Goal: Task Accomplishment & Management: Complete application form

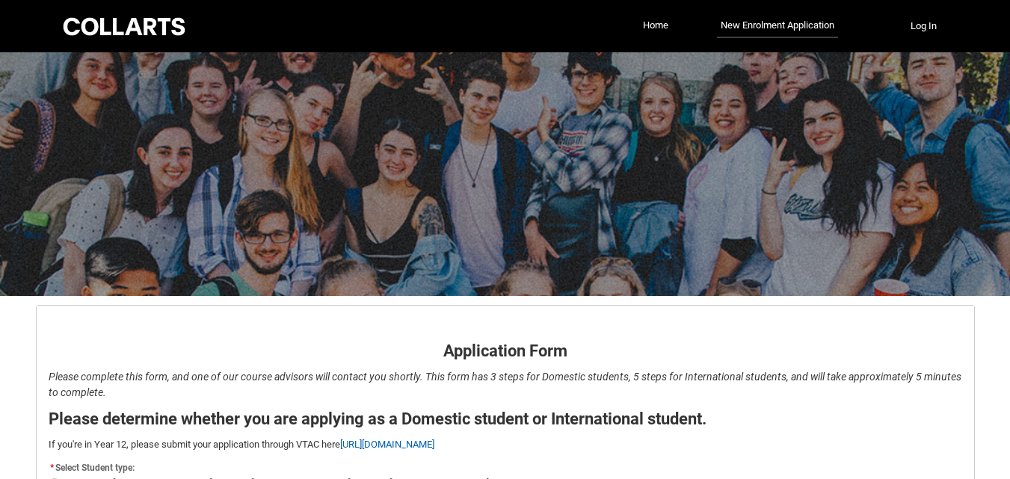
click at [359, 310] on flowruntime-lwc-body "Application Form - Page 1 Application Form Please complete this form, and one o…" at bounding box center [505, 413] width 937 height 215
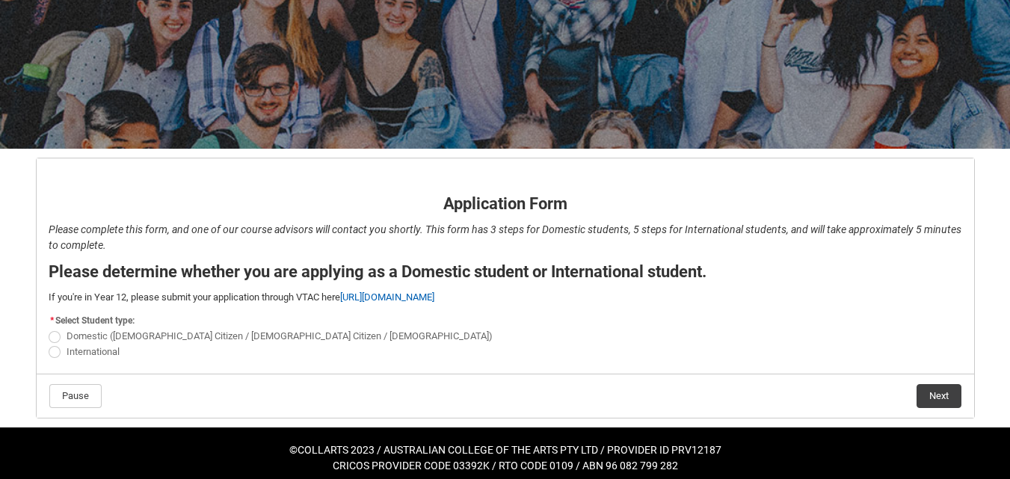
scroll to position [156, 0]
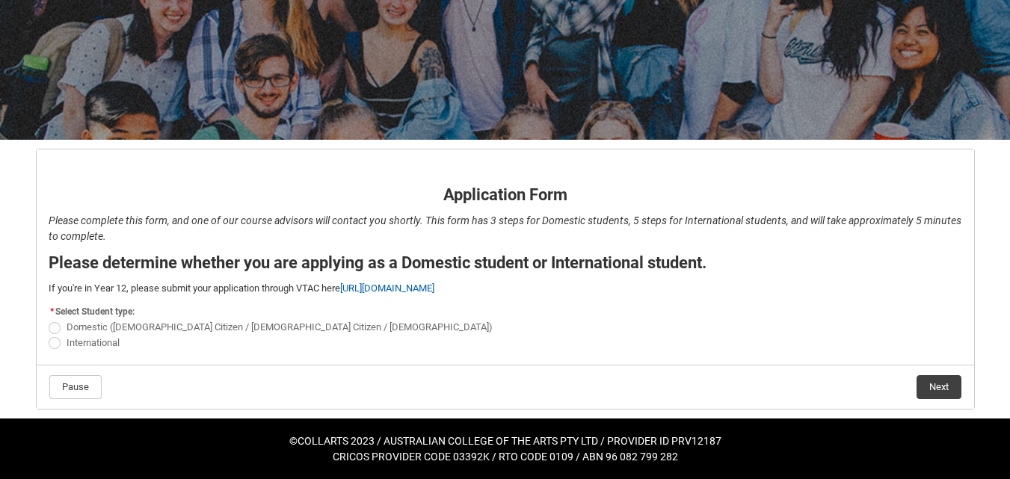
click at [57, 345] on span "REDU_Application_Form_for_Applicant flow" at bounding box center [55, 343] width 12 height 12
click at [49, 335] on input "International" at bounding box center [48, 334] width 1 height 1
radio input "true"
click at [942, 385] on button "Next" at bounding box center [938, 387] width 45 height 24
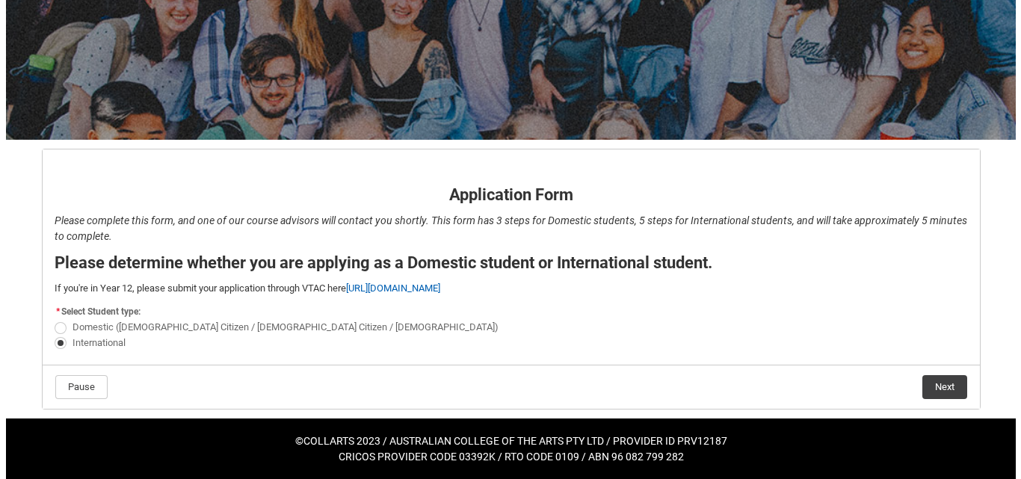
scroll to position [0, 0]
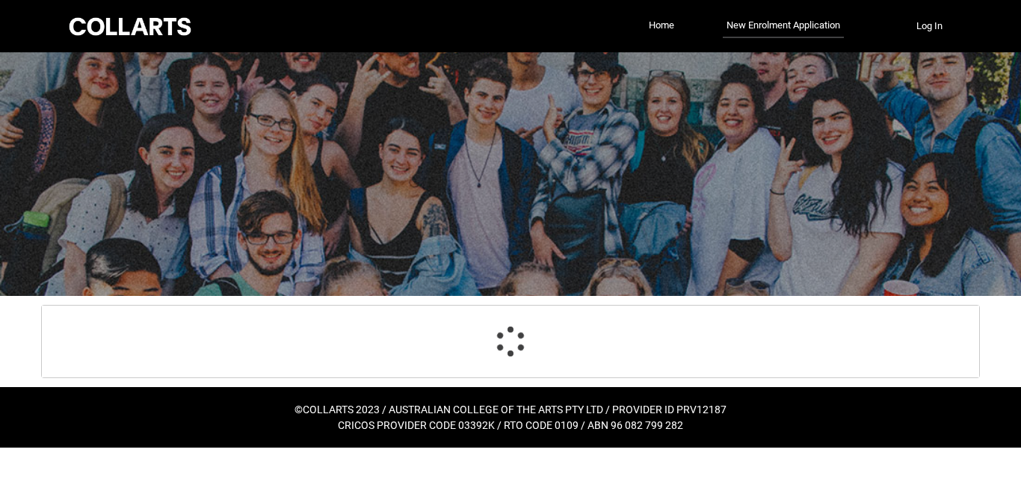
select select "choice_No"
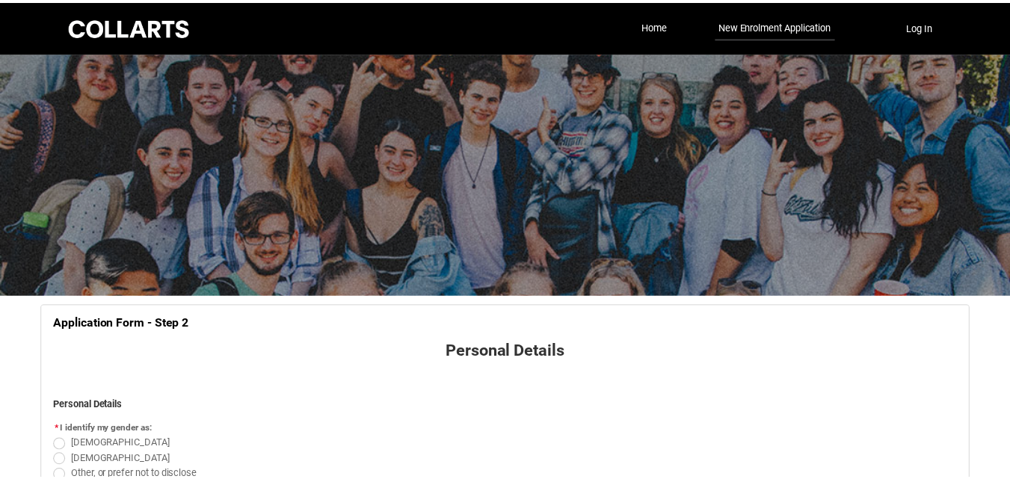
scroll to position [156, 0]
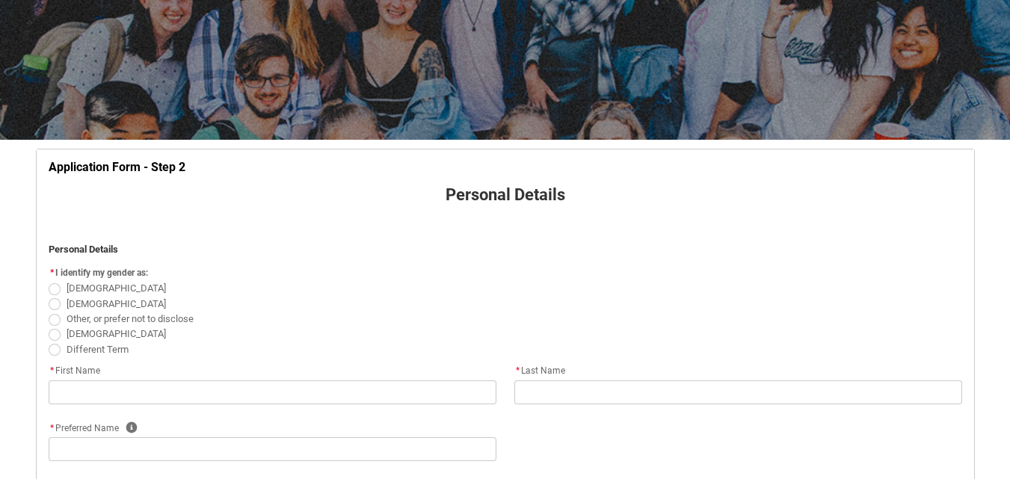
click at [58, 303] on span "REDU_Application_Form_for_Applicant flow" at bounding box center [55, 304] width 12 height 12
click at [49, 296] on input "[DEMOGRAPHIC_DATA]" at bounding box center [48, 295] width 1 height 1
radio input "true"
click at [48, 310] on input "Other, or prefer not to disclose" at bounding box center [48, 310] width 1 height 1
radio input "true"
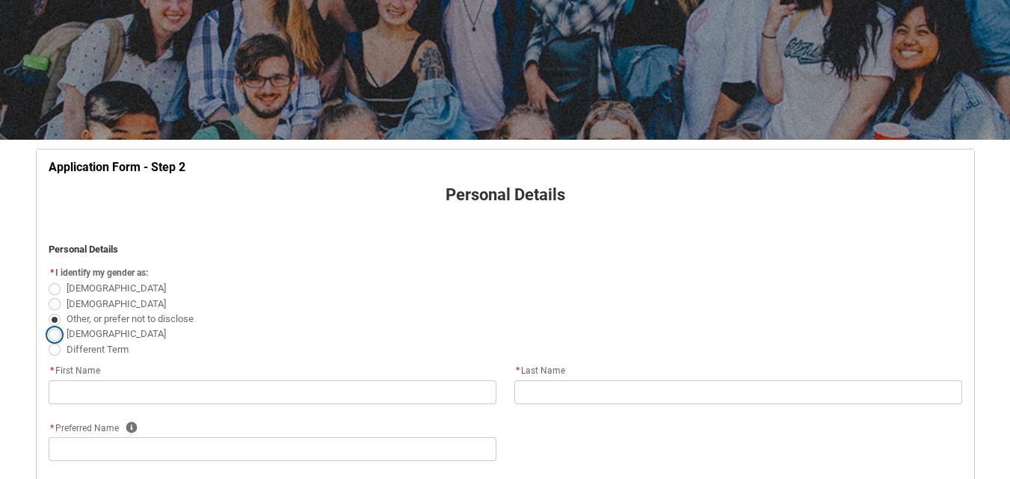
click at [48, 325] on input "[DEMOGRAPHIC_DATA]" at bounding box center [48, 325] width 1 height 1
radio input "true"
click at [48, 341] on input "Different Term" at bounding box center [48, 341] width 1 height 1
radio input "true"
click at [48, 280] on input "[DEMOGRAPHIC_DATA]" at bounding box center [48, 280] width 1 height 1
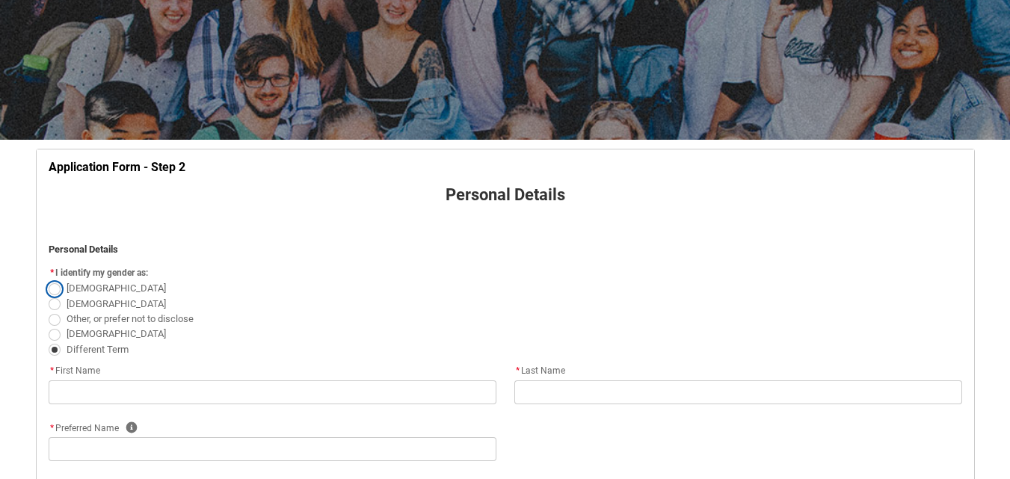
radio input "true"
click at [48, 295] on input "[DEMOGRAPHIC_DATA]" at bounding box center [48, 295] width 1 height 1
radio input "true"
click at [48, 310] on input "Other, or prefer not to disclose" at bounding box center [48, 310] width 1 height 1
radio input "true"
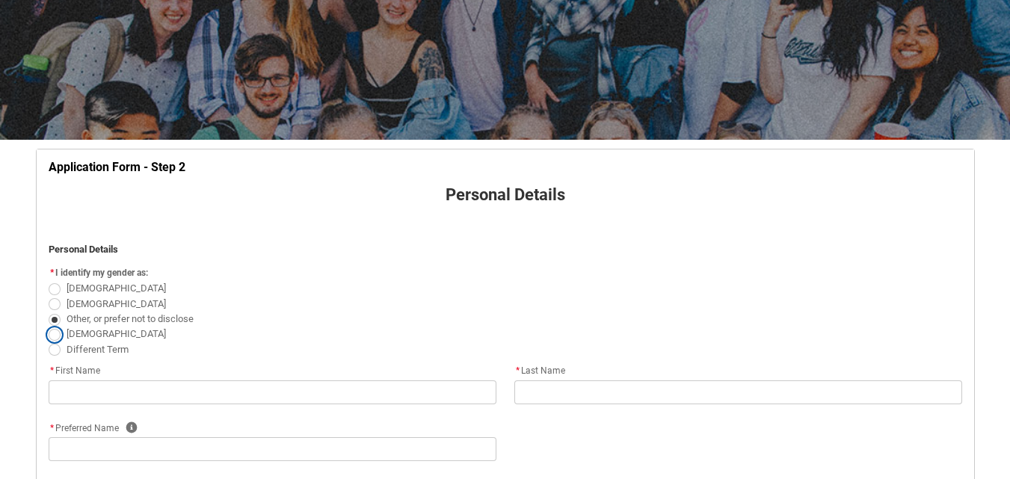
click at [48, 325] on input "[DEMOGRAPHIC_DATA]" at bounding box center [48, 325] width 1 height 1
radio input "true"
click at [48, 310] on input "Other, or prefer not to disclose" at bounding box center [48, 310] width 1 height 1
radio input "true"
click at [48, 295] on input "[DEMOGRAPHIC_DATA]" at bounding box center [48, 295] width 1 height 1
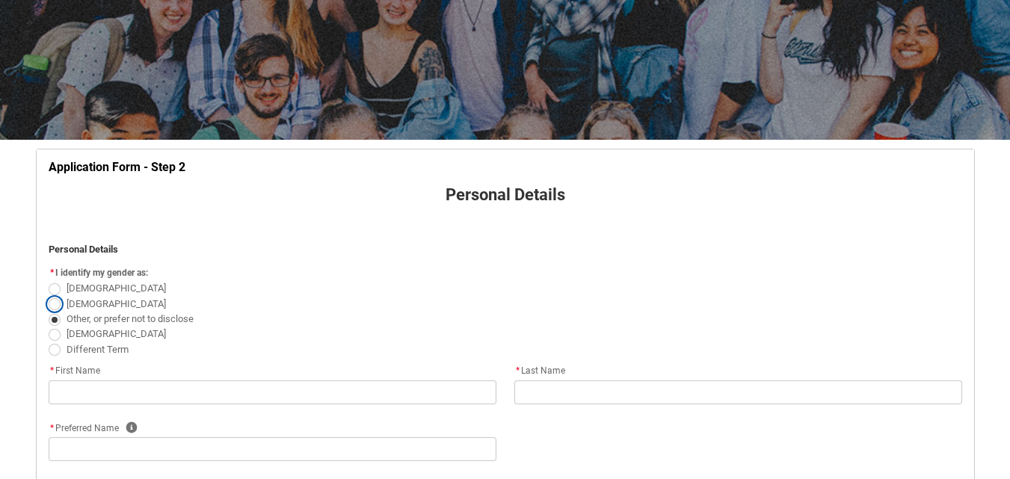
radio input "true"
radio input "false"
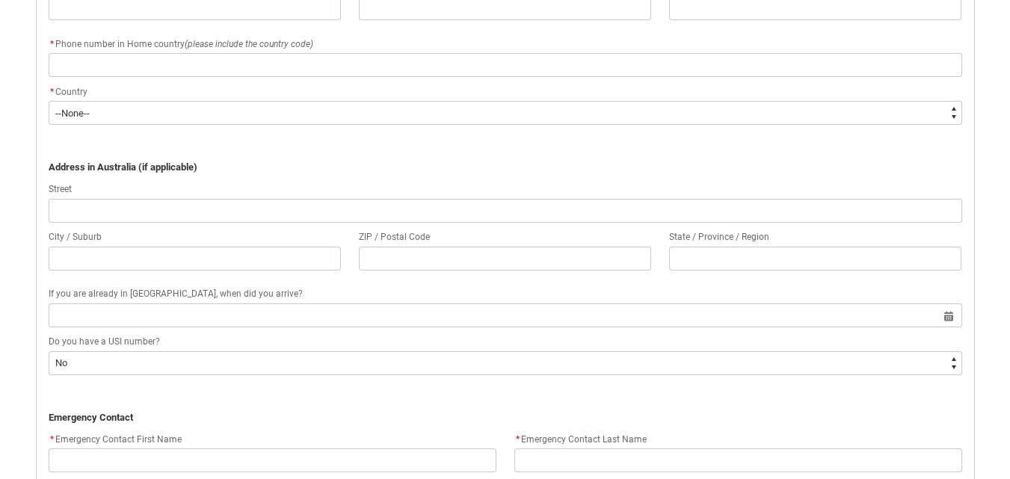
scroll to position [445, 0]
